Goal: Navigation & Orientation: Find specific page/section

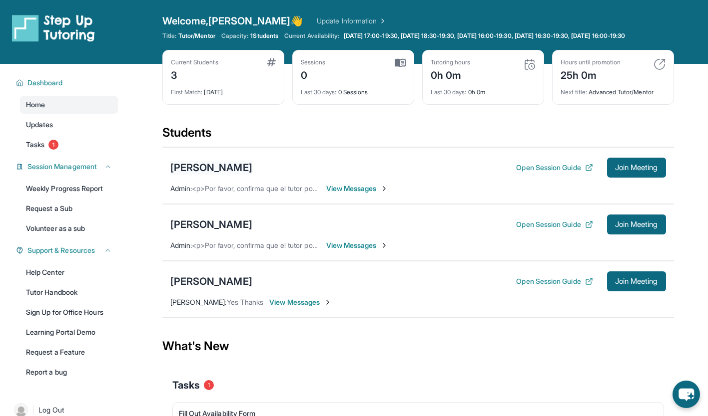
click at [213, 171] on div "[PERSON_NAME]" at bounding box center [211, 168] width 82 height 14
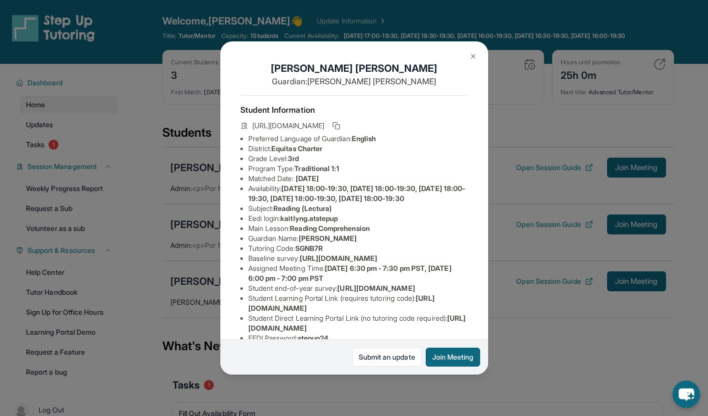
click at [468, 60] on button at bounding box center [473, 56] width 20 height 20
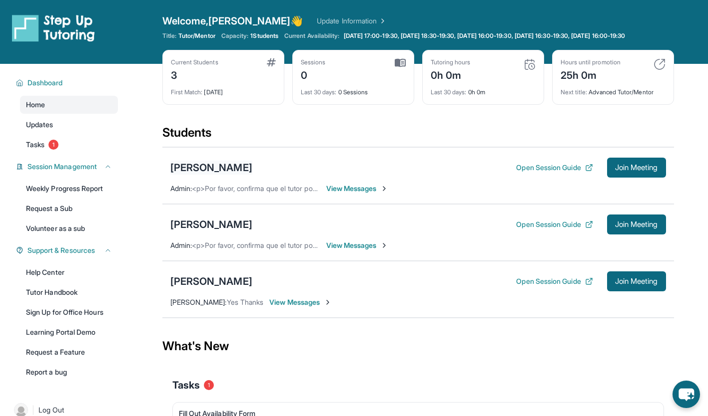
click at [201, 174] on div "[PERSON_NAME]" at bounding box center [211, 168] width 82 height 14
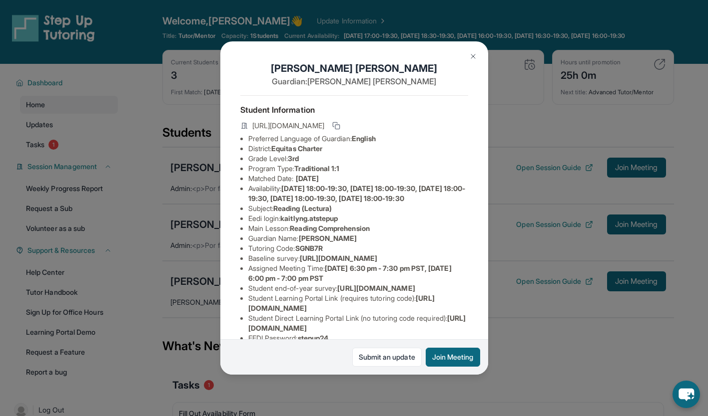
click at [472, 54] on img at bounding box center [473, 56] width 8 height 8
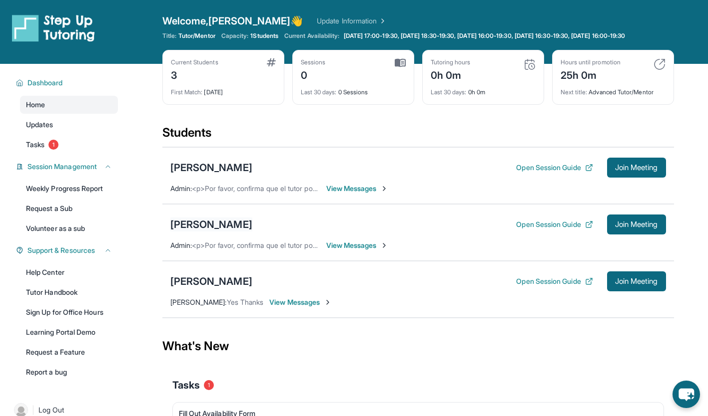
click at [230, 232] on div "[PERSON_NAME]" at bounding box center [211, 225] width 82 height 14
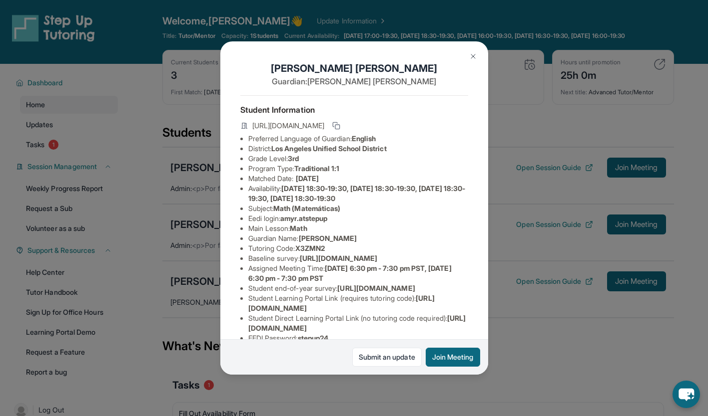
click at [473, 54] on img at bounding box center [473, 56] width 8 height 8
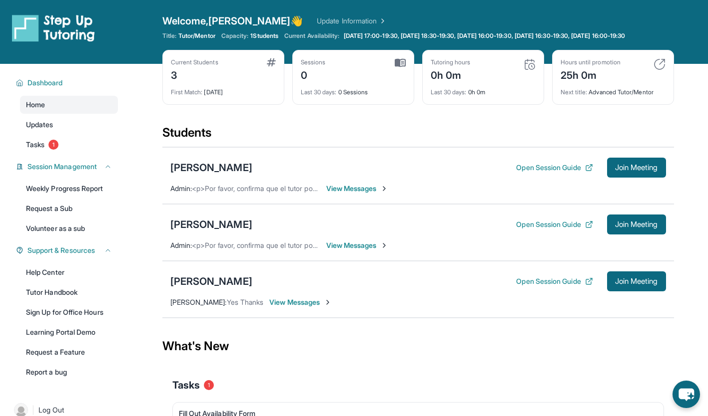
click at [232, 166] on div "[PERSON_NAME] Open Session Guide Join Meeting" at bounding box center [417, 168] width 495 height 20
click at [226, 171] on div "[PERSON_NAME]" at bounding box center [211, 168] width 82 height 14
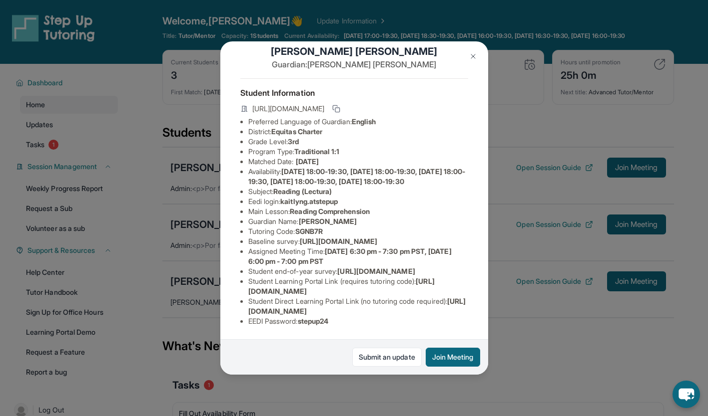
scroll to position [22, 0]
click at [475, 55] on img at bounding box center [473, 56] width 8 height 8
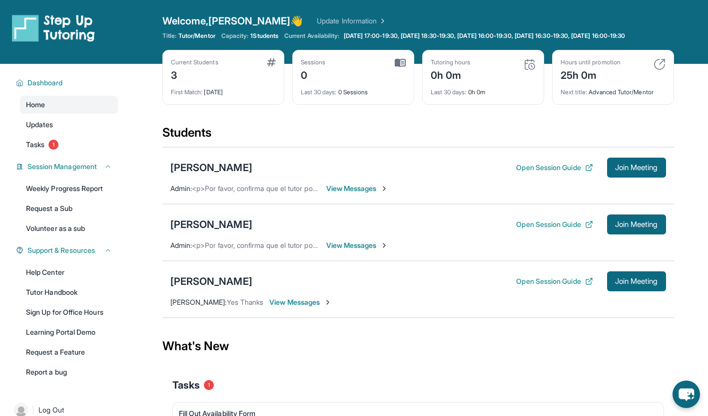
click at [241, 228] on div "[PERSON_NAME]" at bounding box center [211, 225] width 82 height 14
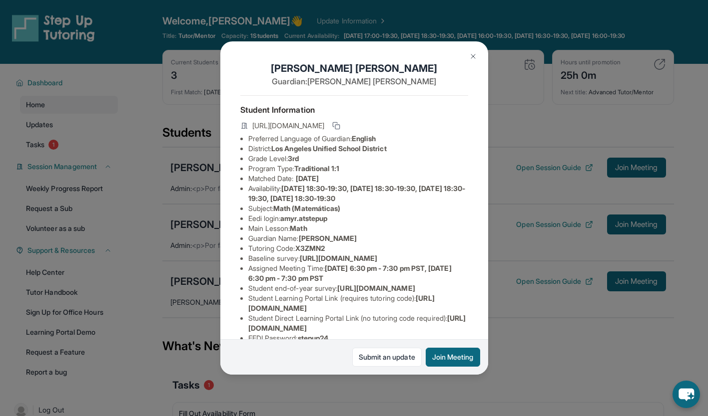
click at [472, 56] on img at bounding box center [473, 56] width 8 height 8
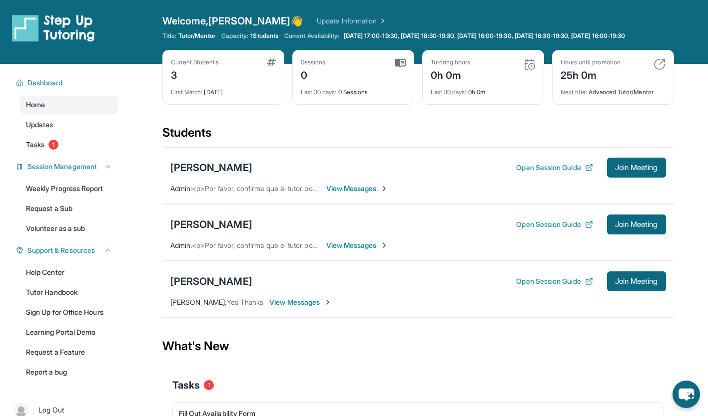
click at [193, 175] on div "[PERSON_NAME]" at bounding box center [211, 168] width 82 height 14
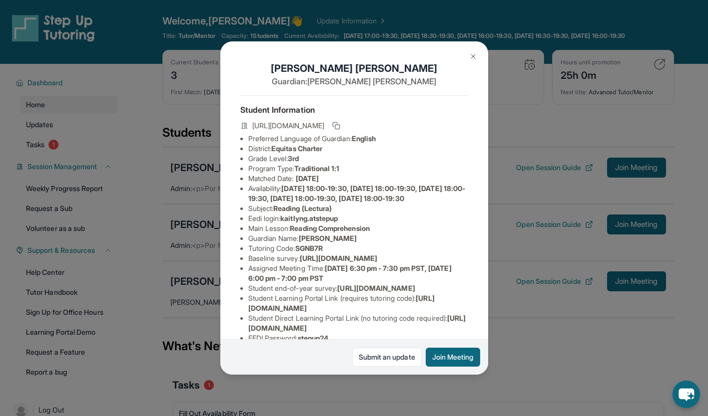
click at [471, 56] on img at bounding box center [473, 56] width 8 height 8
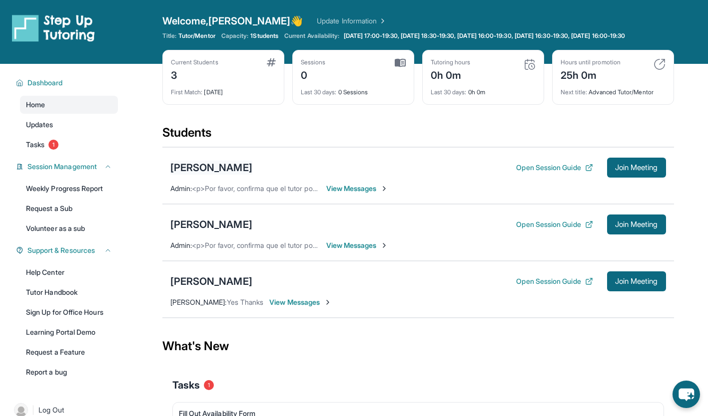
click at [217, 175] on div "[PERSON_NAME]" at bounding box center [211, 168] width 82 height 14
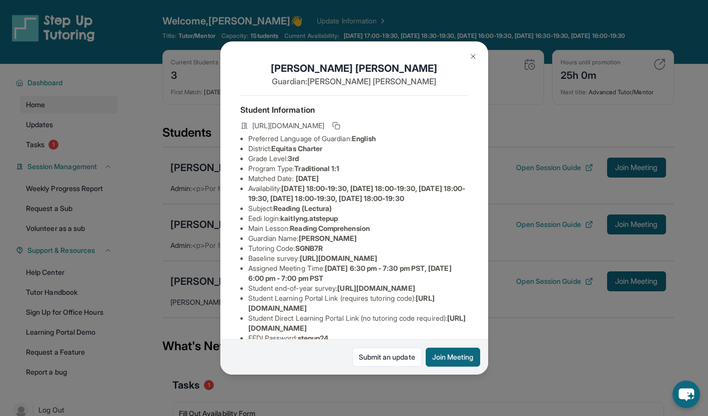
scroll to position [84, 0]
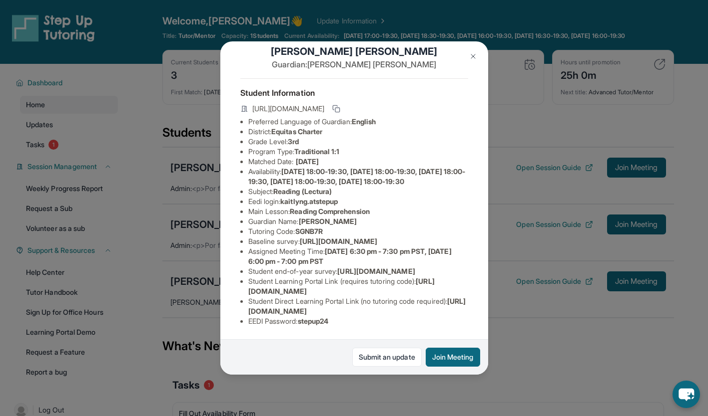
click at [473, 56] on img at bounding box center [473, 56] width 8 height 8
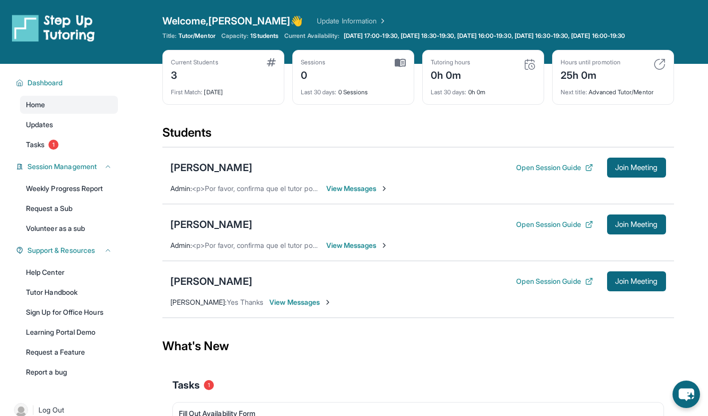
click at [325, 17] on link "Update Information" at bounding box center [352, 21] width 70 height 10
click at [219, 175] on div "[PERSON_NAME]" at bounding box center [211, 168] width 82 height 14
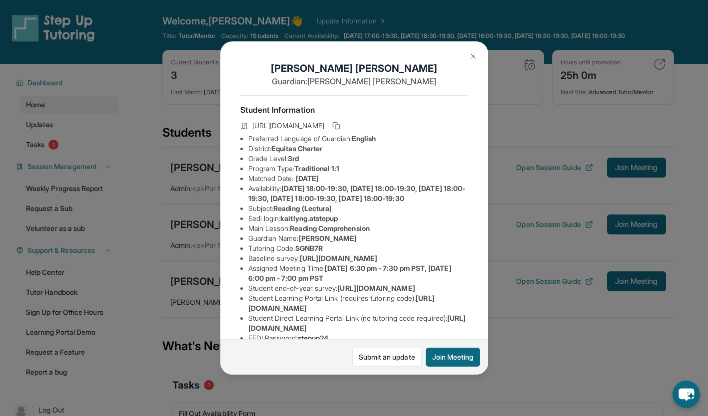
click at [469, 52] on img at bounding box center [473, 56] width 8 height 8
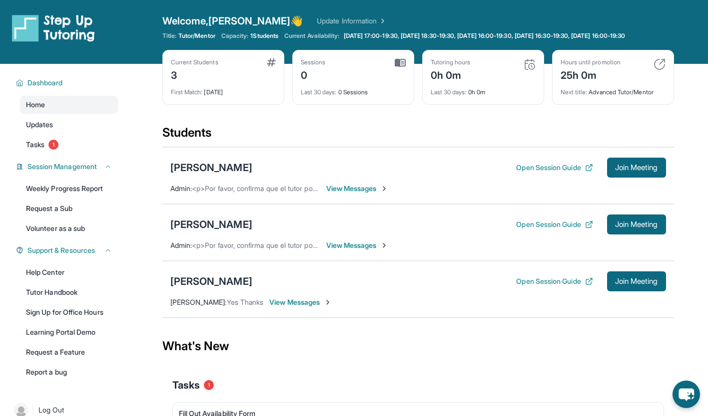
click at [227, 232] on div "[PERSON_NAME]" at bounding box center [211, 225] width 82 height 14
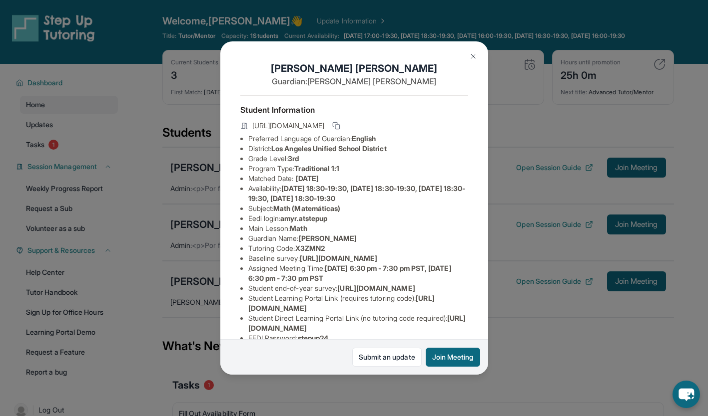
click at [466, 59] on button at bounding box center [473, 56] width 20 height 20
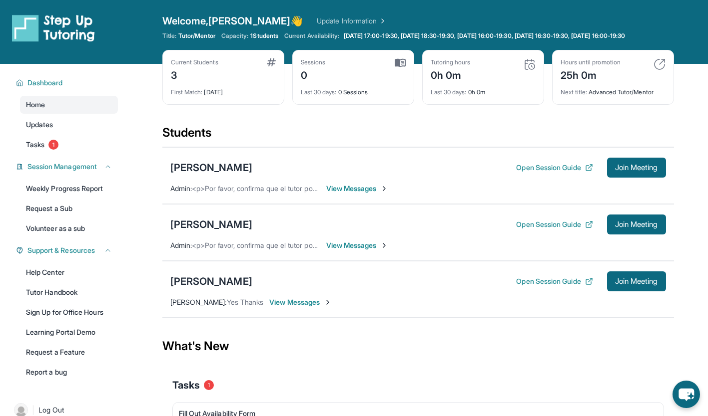
click at [238, 232] on div "[PERSON_NAME]" at bounding box center [211, 225] width 82 height 14
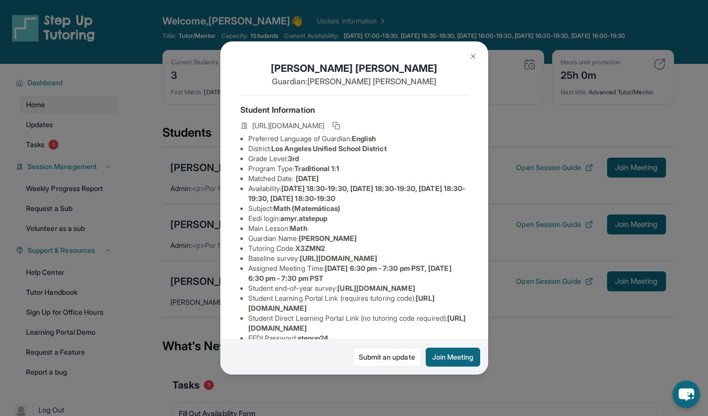
click at [465, 51] on button at bounding box center [473, 56] width 20 height 20
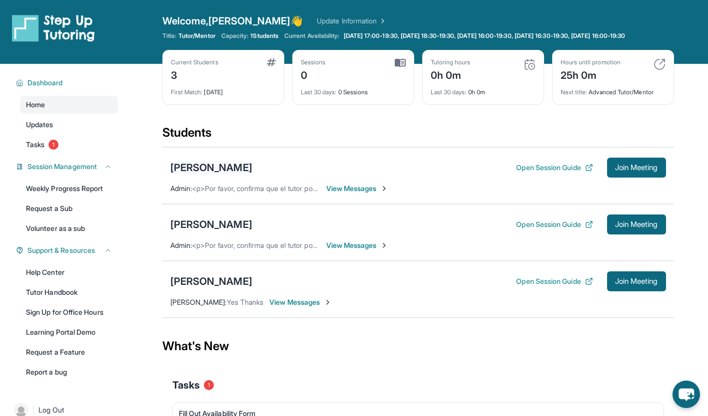
click at [225, 175] on div "[PERSON_NAME]" at bounding box center [211, 168] width 82 height 14
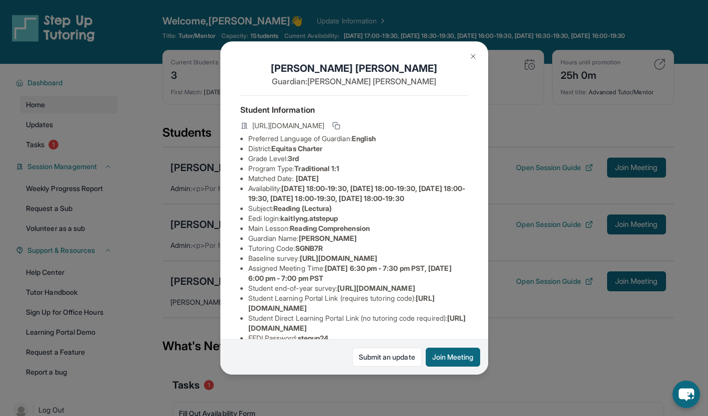
click at [473, 56] on img at bounding box center [473, 56] width 8 height 8
